Goal: Transaction & Acquisition: Purchase product/service

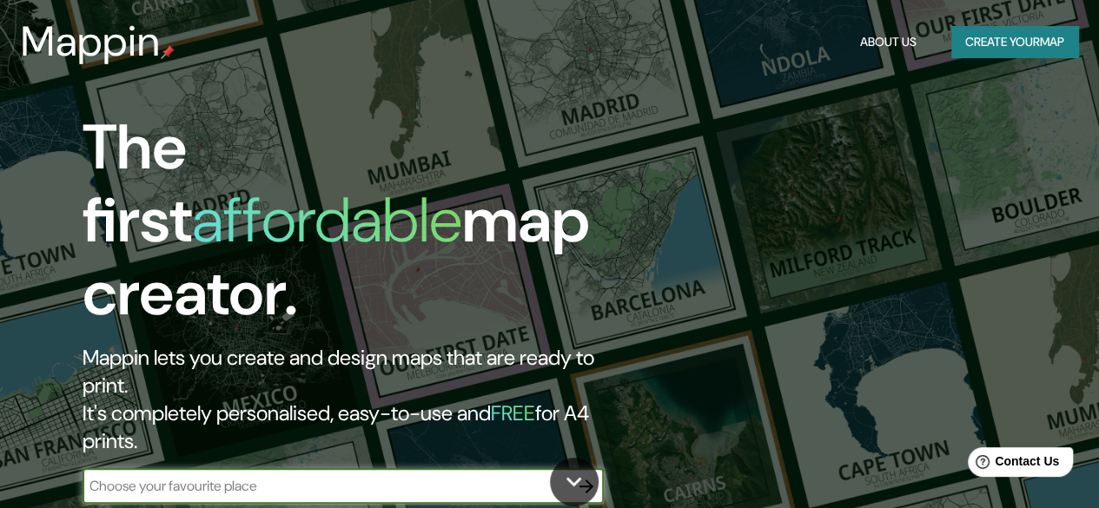
click at [586, 476] on icon "button" at bounding box center [586, 486] width 21 height 21
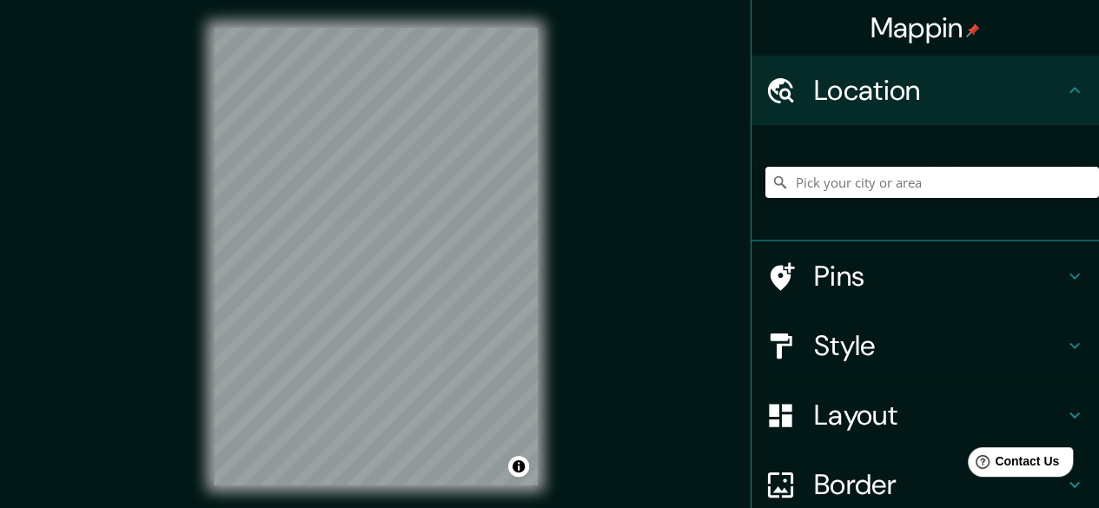
click at [921, 182] on input "Pick your city or area" at bounding box center [932, 182] width 334 height 31
paste input "[GEOGRAPHIC_DATA]"
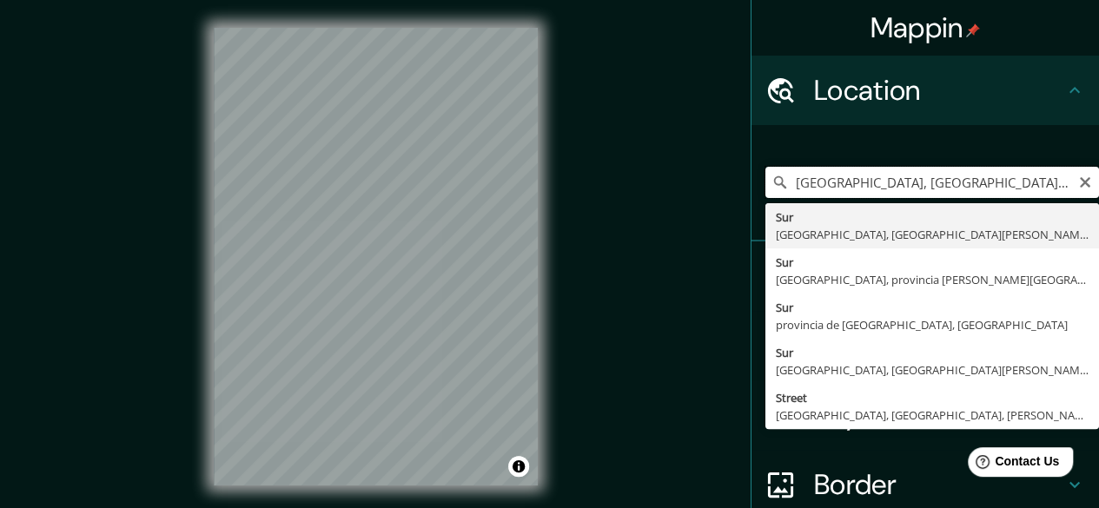
click at [1061, 182] on input "[GEOGRAPHIC_DATA], [GEOGRAPHIC_DATA], [GEOGRAPHIC_DATA][PERSON_NAME], [GEOGRAPH…" at bounding box center [932, 182] width 334 height 31
type input "[GEOGRAPHIC_DATA], [GEOGRAPHIC_DATA], [GEOGRAPHIC_DATA][PERSON_NAME], [GEOGRAPH…"
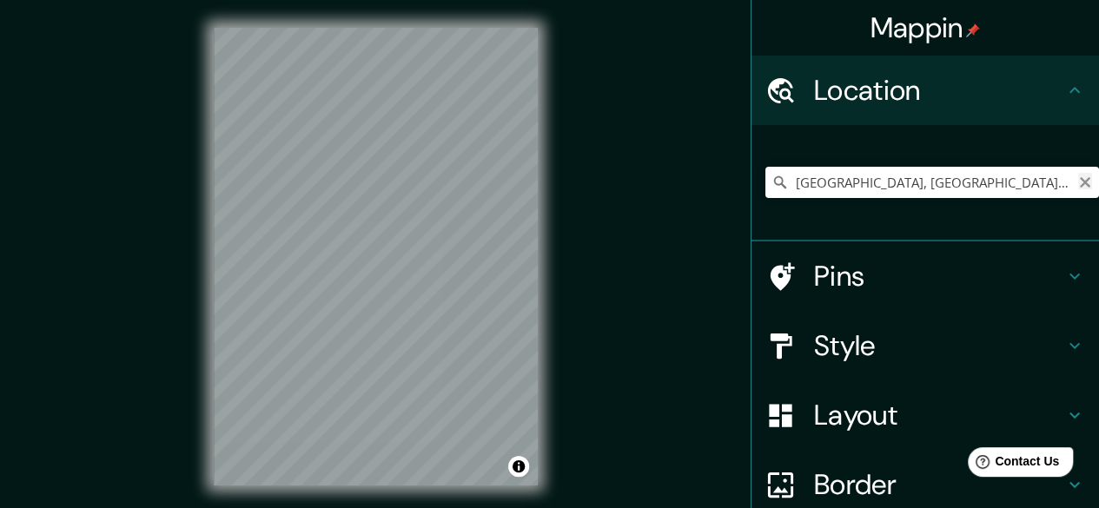
click at [1078, 183] on icon "Clear" at bounding box center [1085, 182] width 14 height 14
paste input "[GEOGRAPHIC_DATA]"
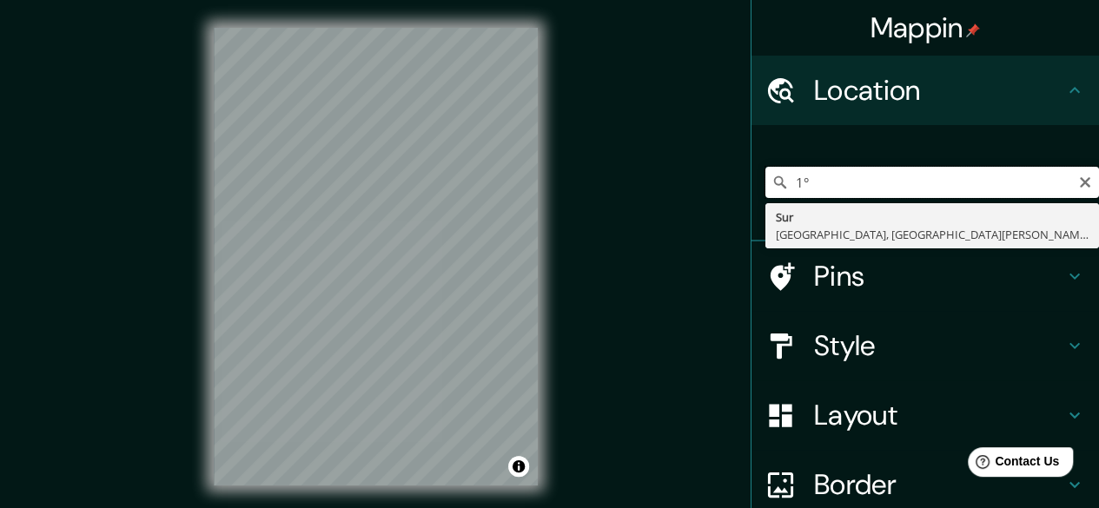
type input "1"
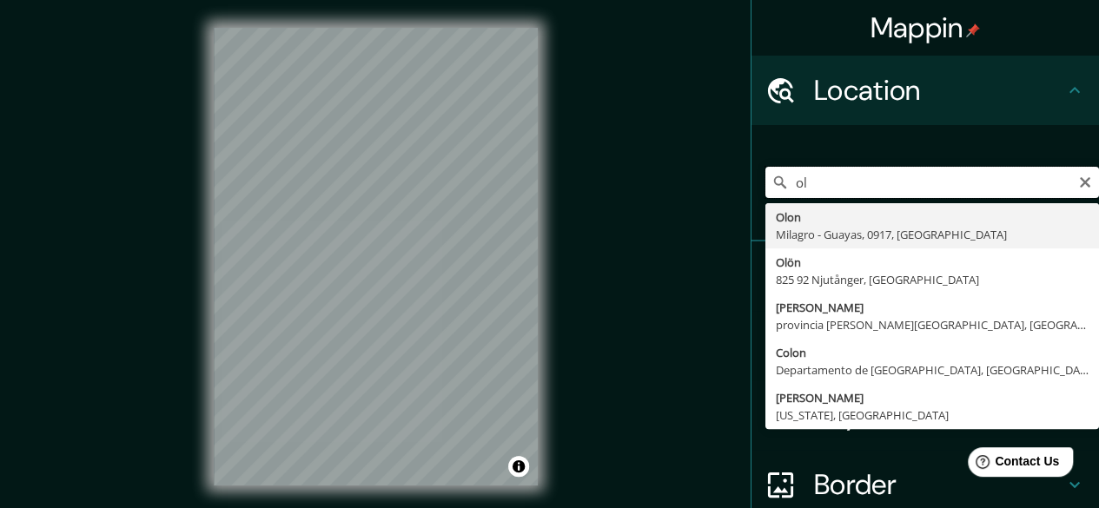
type input "o"
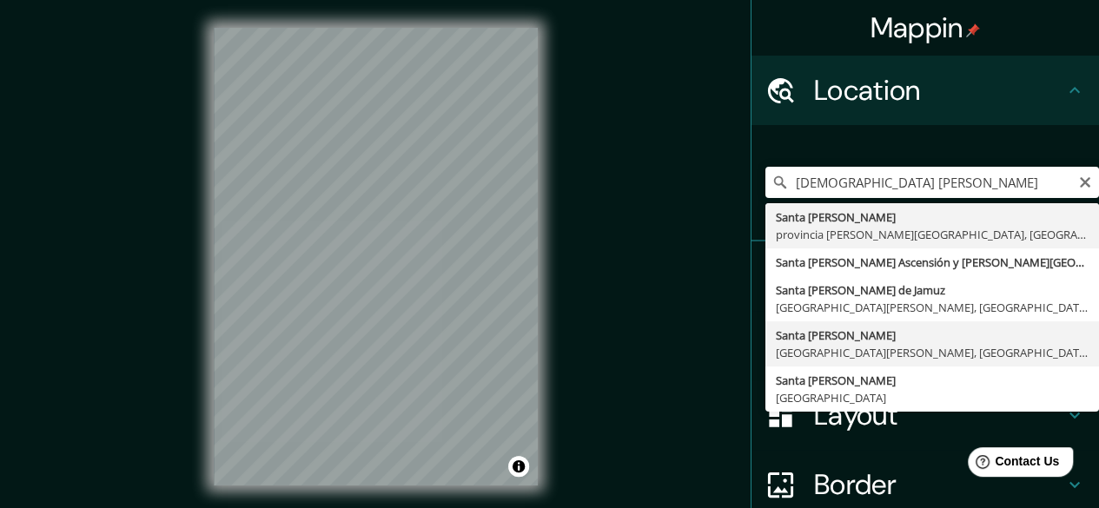
type input "Santa [PERSON_NAME], [GEOGRAPHIC_DATA][PERSON_NAME], [GEOGRAPHIC_DATA]"
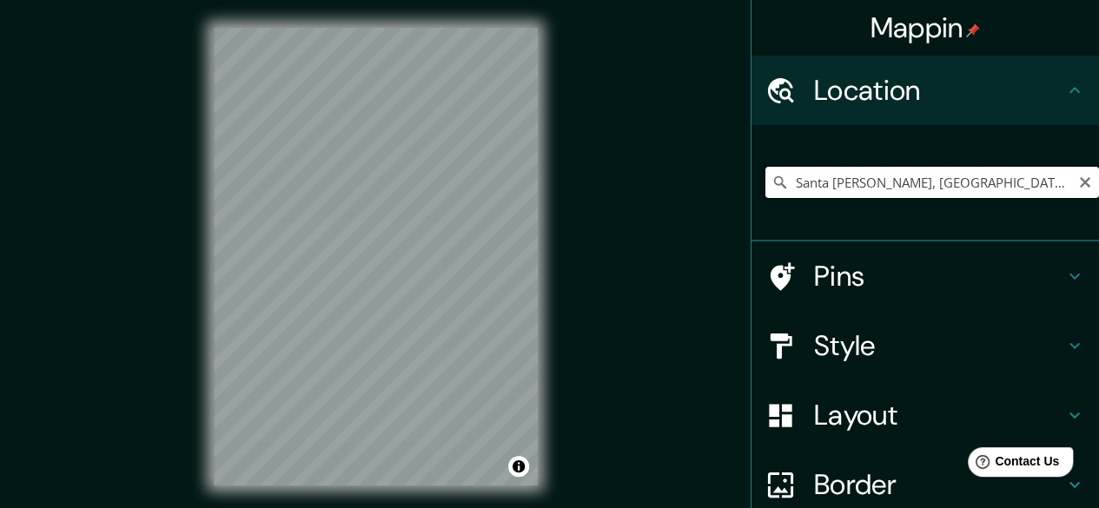
click at [1072, 189] on input "Santa [PERSON_NAME], [GEOGRAPHIC_DATA][PERSON_NAME], [GEOGRAPHIC_DATA]" at bounding box center [932, 182] width 334 height 31
click at [1078, 185] on icon "Clear" at bounding box center [1085, 182] width 14 height 14
drag, startPoint x: 1027, startPoint y: 185, endPoint x: 773, endPoint y: 179, distance: 253.7
click at [773, 179] on div "[GEOGRAPHIC_DATA][PERSON_NAME], [GEOGRAPHIC_DATA][PERSON_NAME], [GEOGRAPHIC_DAT…" at bounding box center [932, 182] width 334 height 31
type input "Santa [PERSON_NAME], [GEOGRAPHIC_DATA][PERSON_NAME], [GEOGRAPHIC_DATA]"
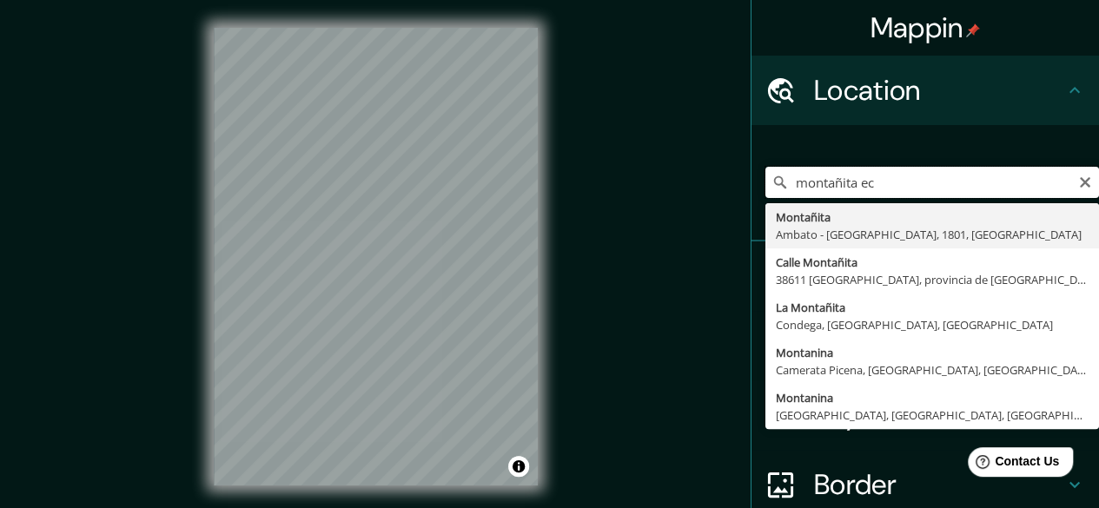
type input "montañita ec"
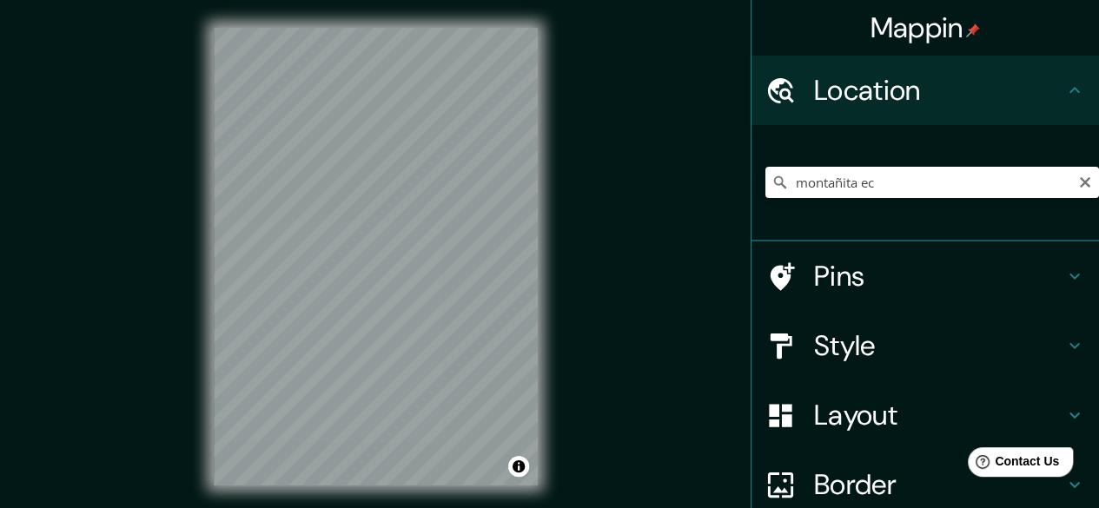
click at [894, 340] on h4 "Style" at bounding box center [939, 345] width 250 height 35
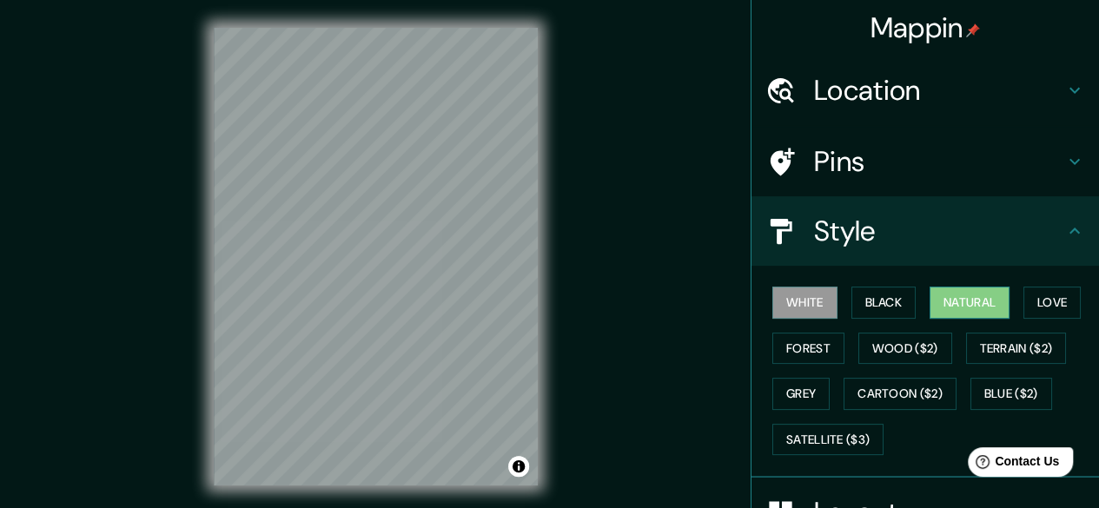
click at [947, 307] on button "Natural" at bounding box center [969, 303] width 80 height 32
click at [1057, 303] on button "Love" at bounding box center [1051, 303] width 57 height 32
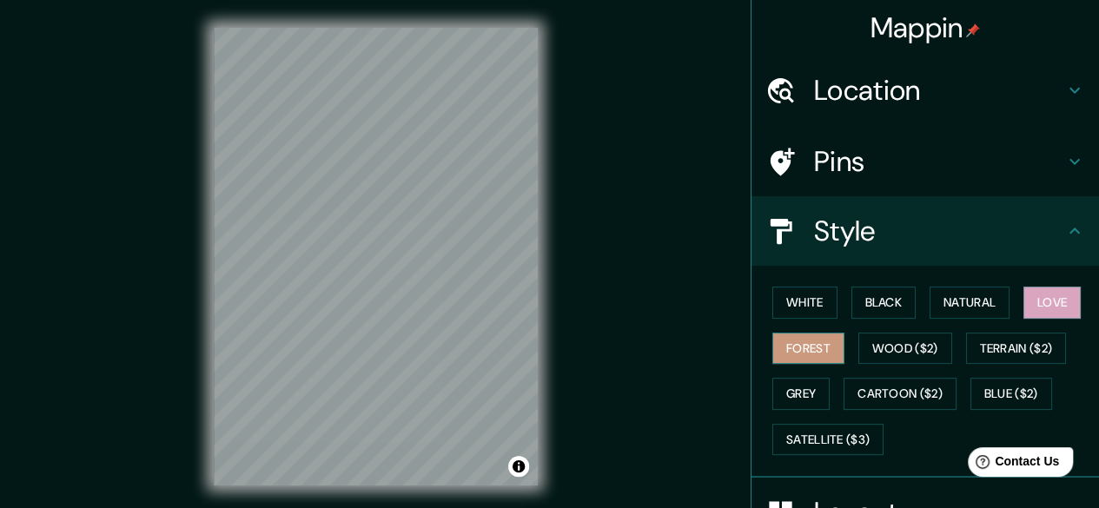
click at [780, 354] on button "Forest" at bounding box center [808, 349] width 72 height 32
click at [780, 383] on button "Grey" at bounding box center [800, 394] width 57 height 32
click at [778, 333] on button "Forest" at bounding box center [808, 349] width 72 height 32
click at [773, 310] on button "White" at bounding box center [804, 303] width 65 height 32
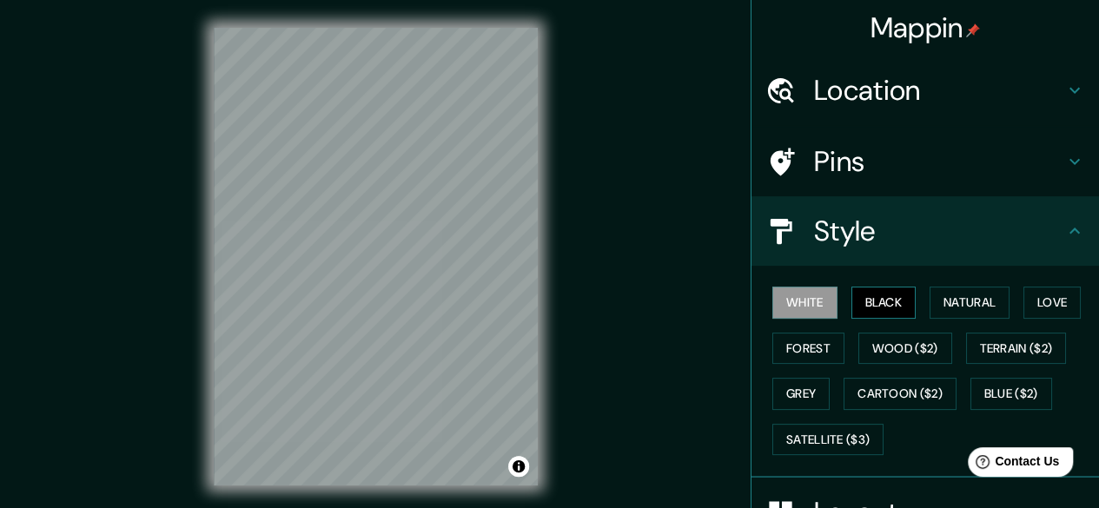
click at [877, 303] on button "Black" at bounding box center [883, 303] width 65 height 32
click at [941, 300] on button "Natural" at bounding box center [969, 303] width 80 height 32
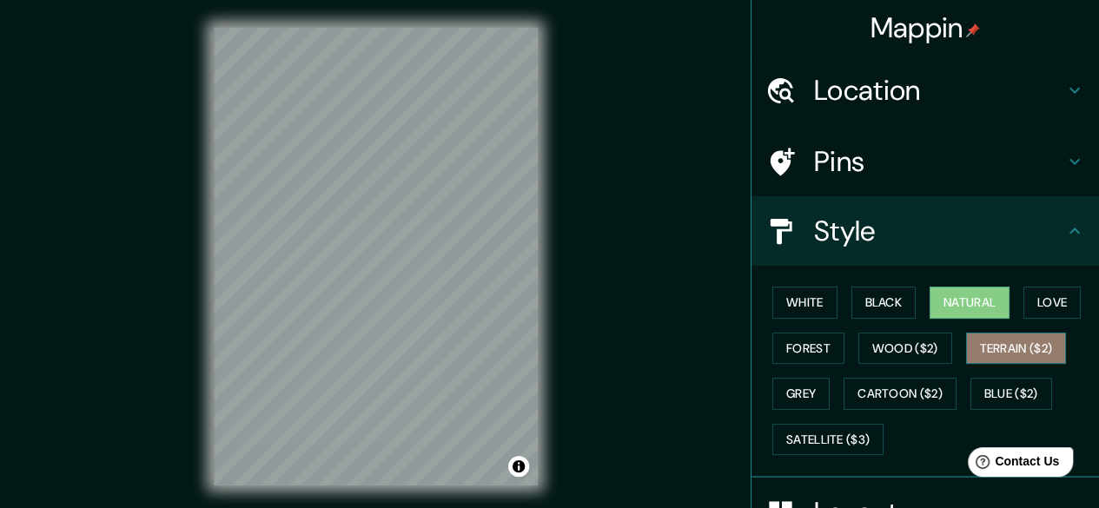
click at [1004, 337] on button "Terrain ($2)" at bounding box center [1016, 349] width 101 height 32
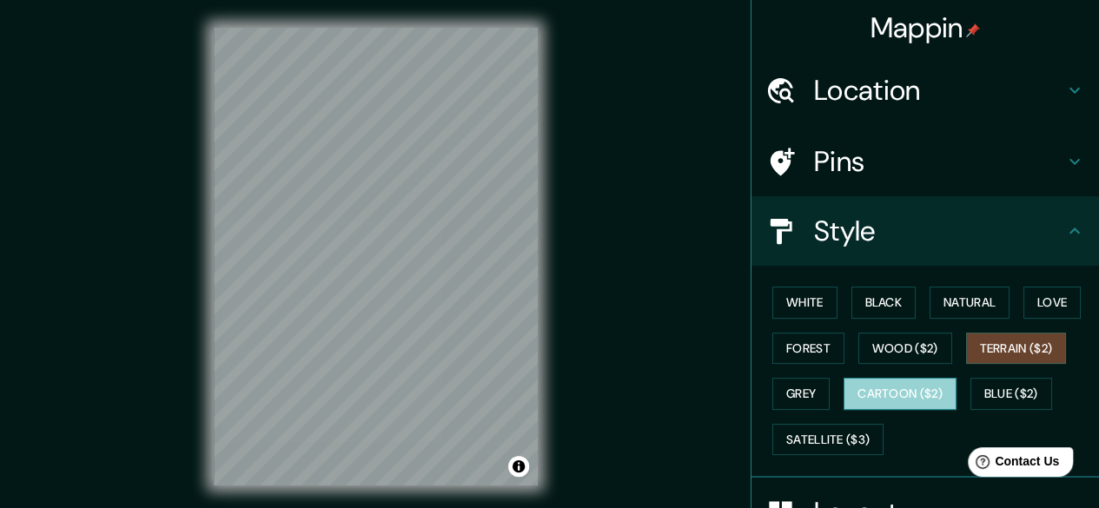
click at [858, 393] on button "Cartoon ($2)" at bounding box center [899, 394] width 113 height 32
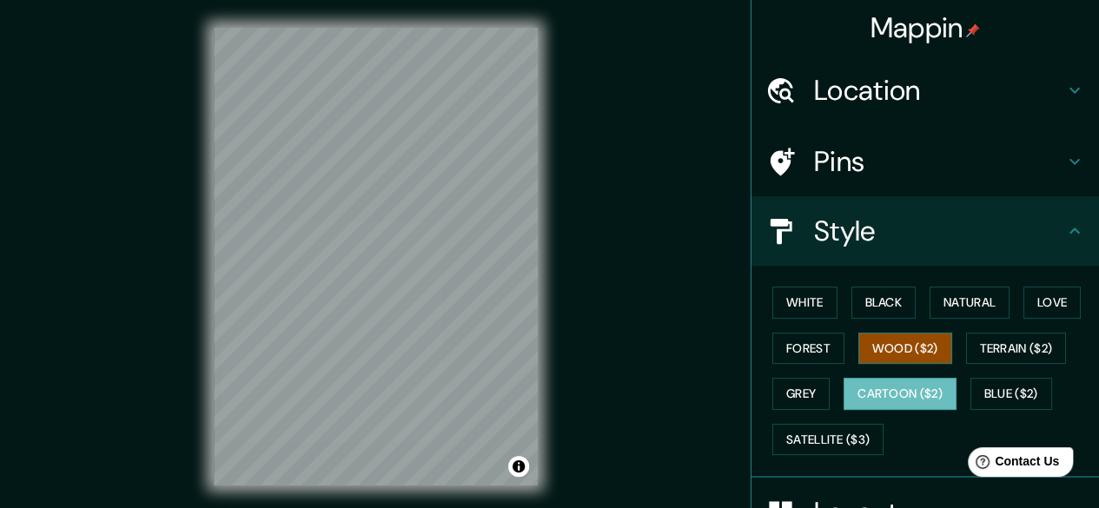
click at [868, 357] on button "Wood ($2)" at bounding box center [905, 349] width 94 height 32
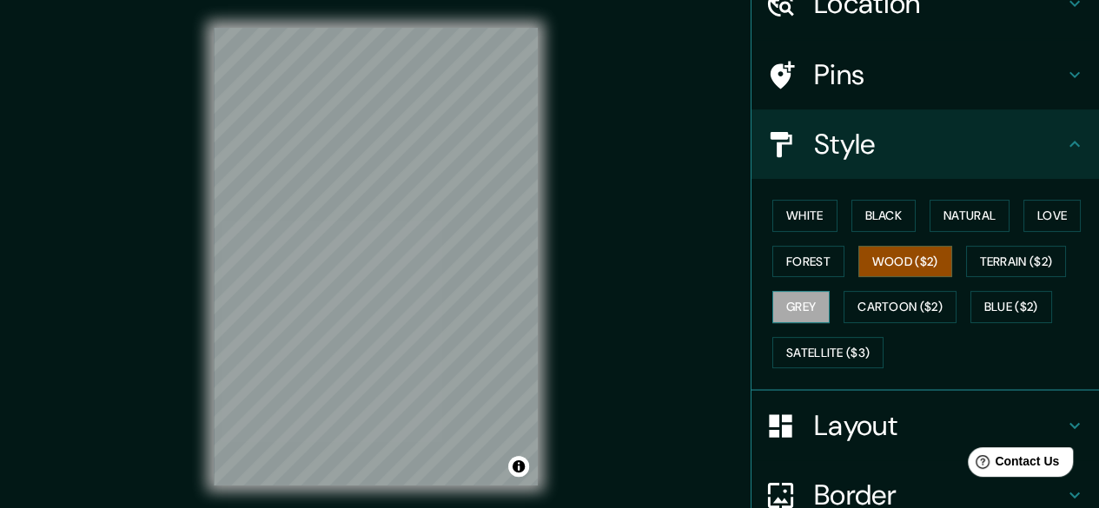
scroll to position [174, 0]
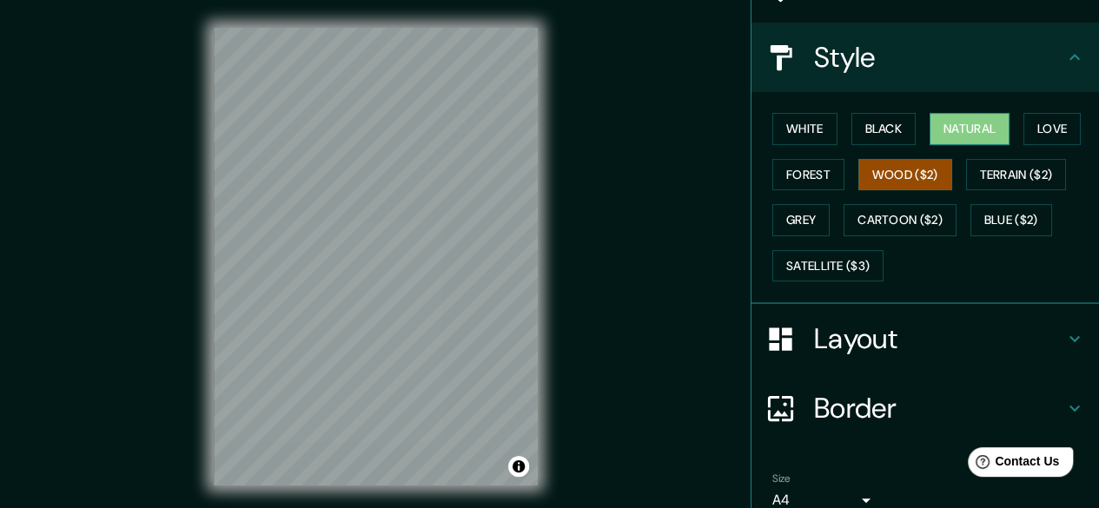
click at [941, 122] on button "Natural" at bounding box center [969, 129] width 80 height 32
click at [862, 341] on h4 "Layout" at bounding box center [939, 338] width 250 height 35
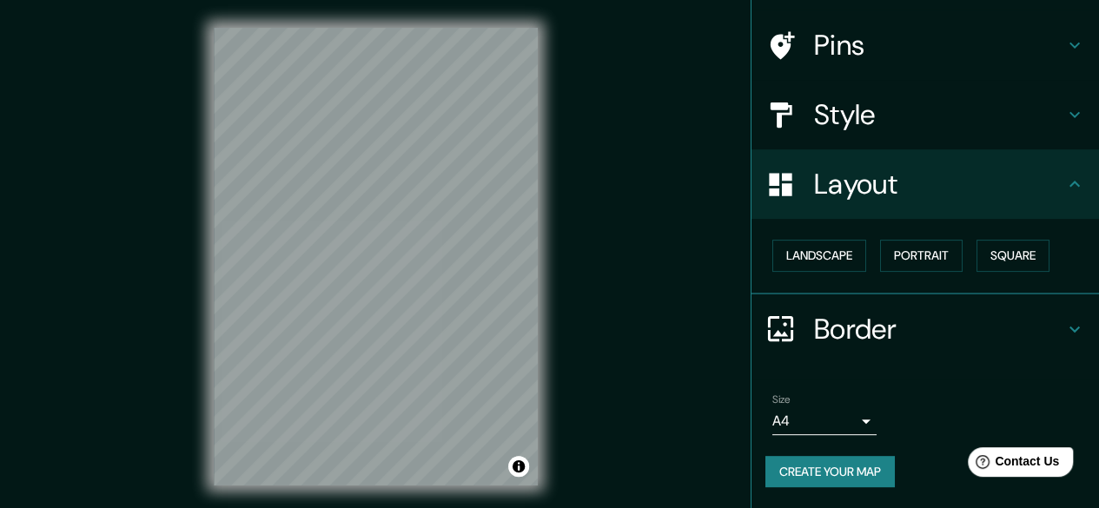
scroll to position [115, 0]
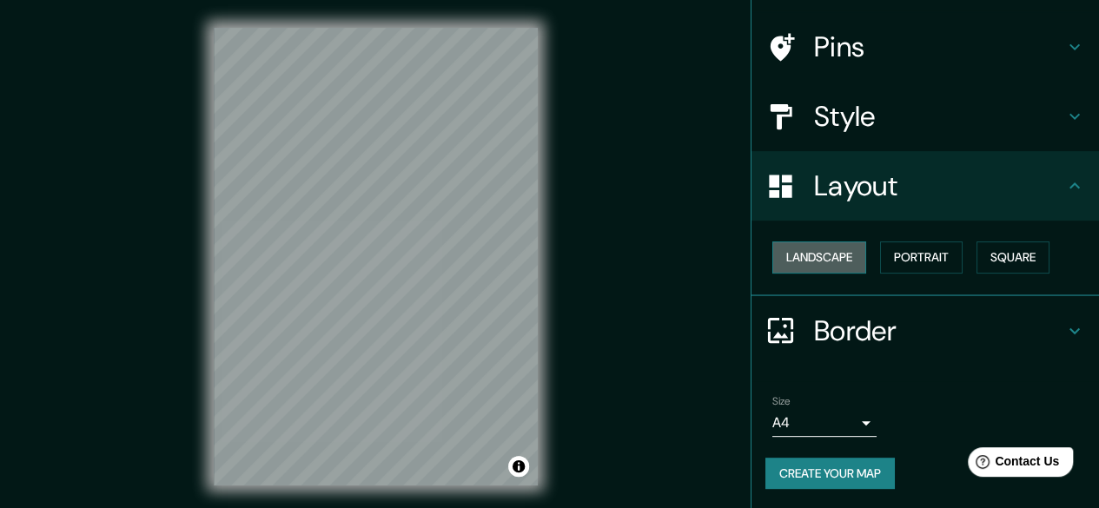
click at [835, 256] on button "Landscape" at bounding box center [819, 257] width 94 height 32
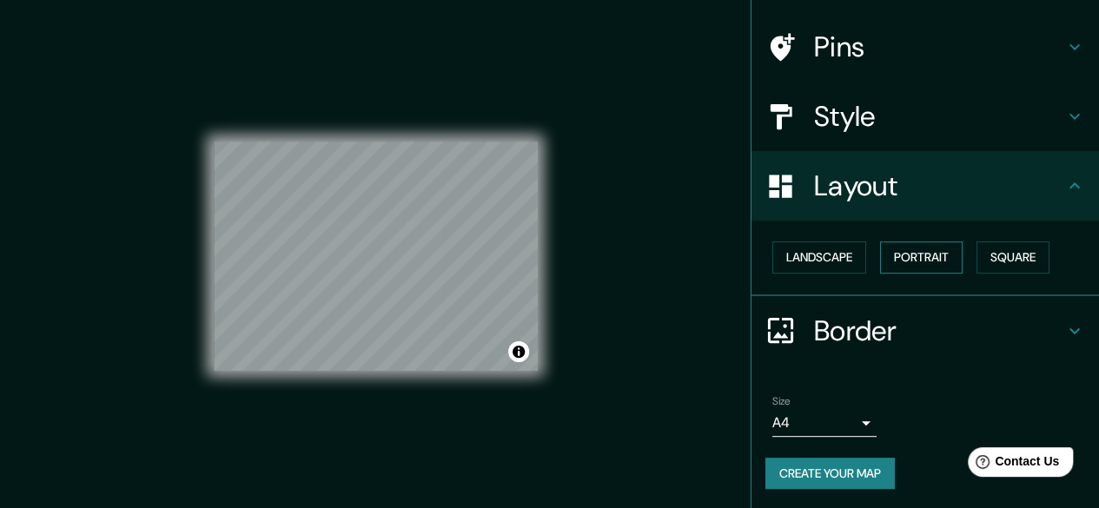
click at [888, 253] on button "Portrait" at bounding box center [921, 257] width 83 height 32
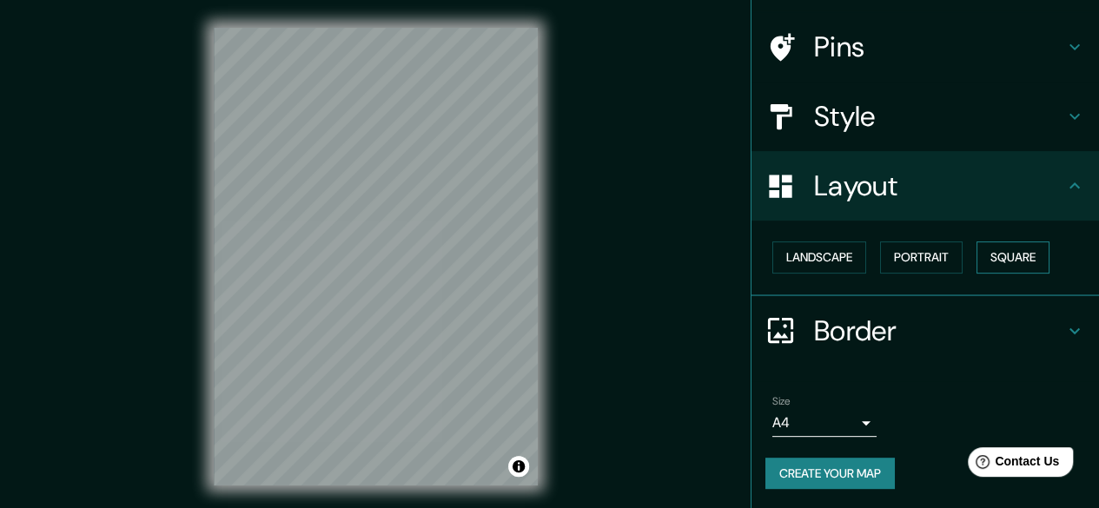
click at [976, 249] on button "Square" at bounding box center [1012, 257] width 73 height 32
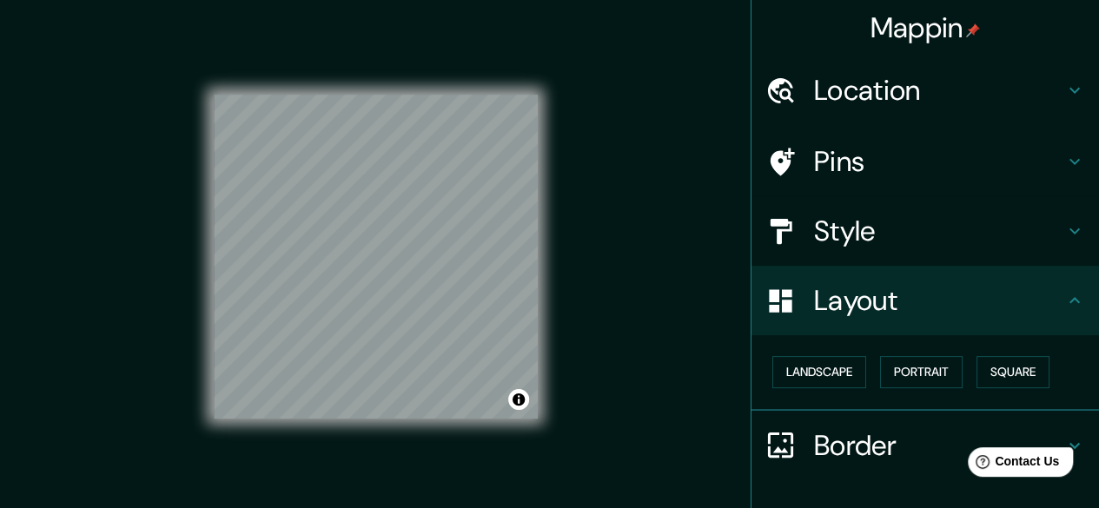
scroll to position [0, 0]
click at [1006, 92] on h4 "Location" at bounding box center [939, 90] width 250 height 35
